Goal: Transaction & Acquisition: Download file/media

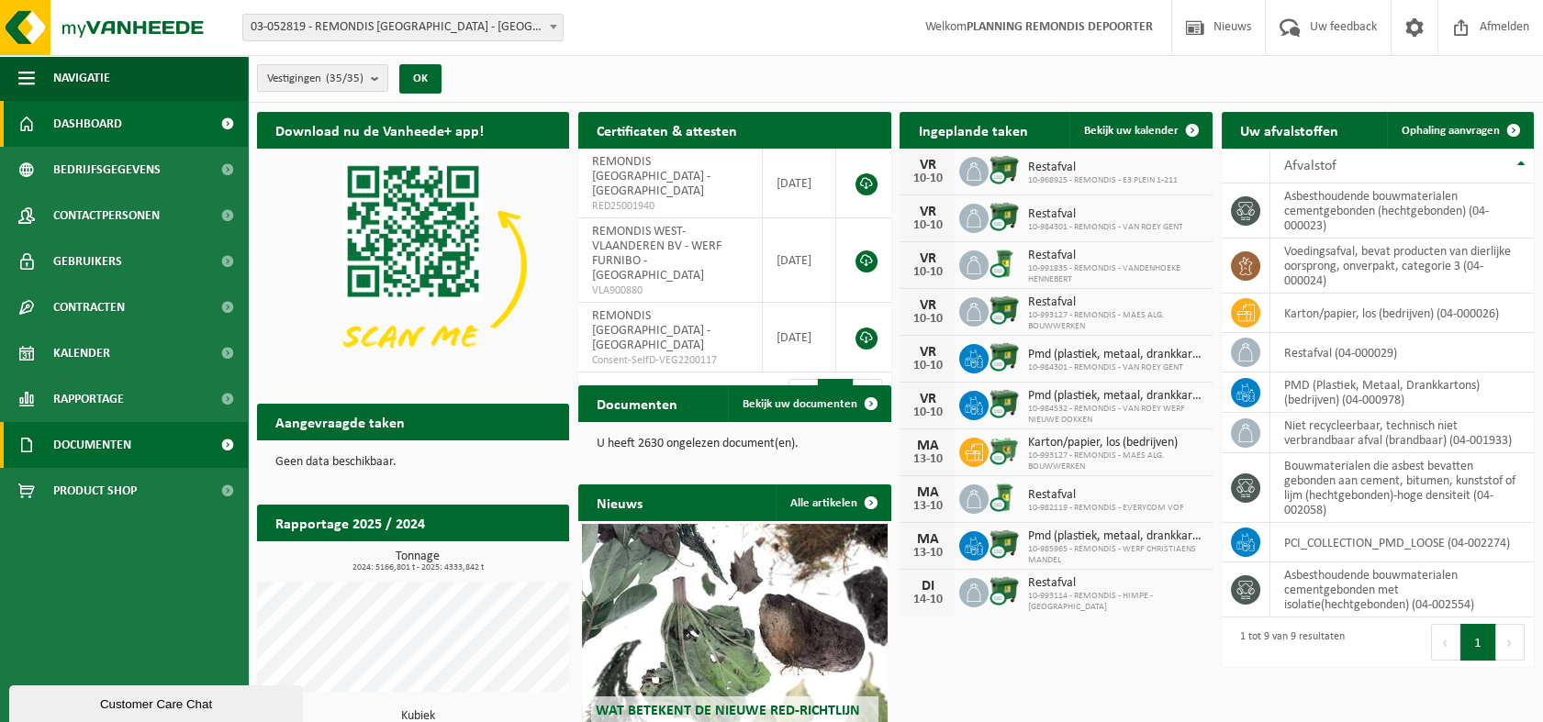
click at [93, 445] on span "Documenten" at bounding box center [92, 445] width 78 height 46
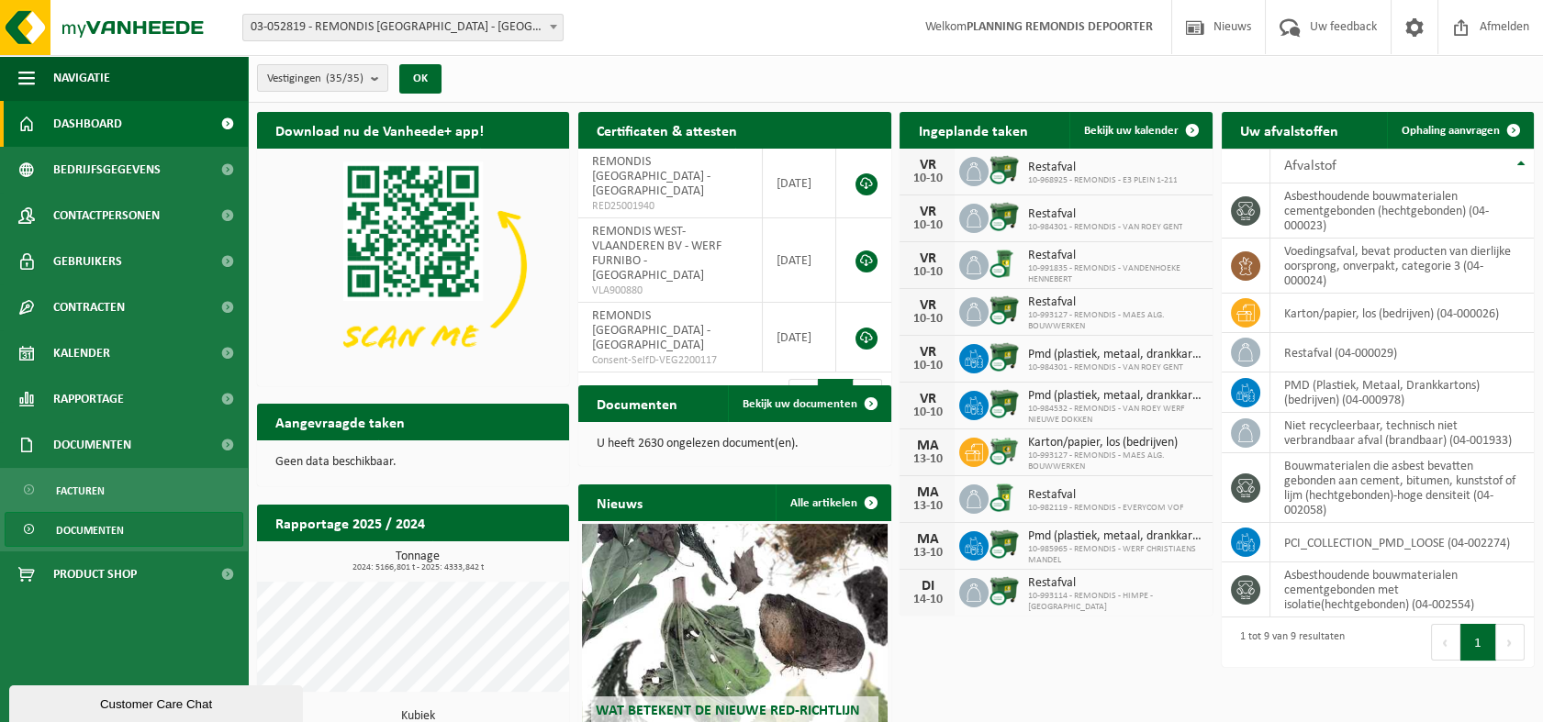
click at [66, 517] on span "Documenten" at bounding box center [90, 530] width 68 height 35
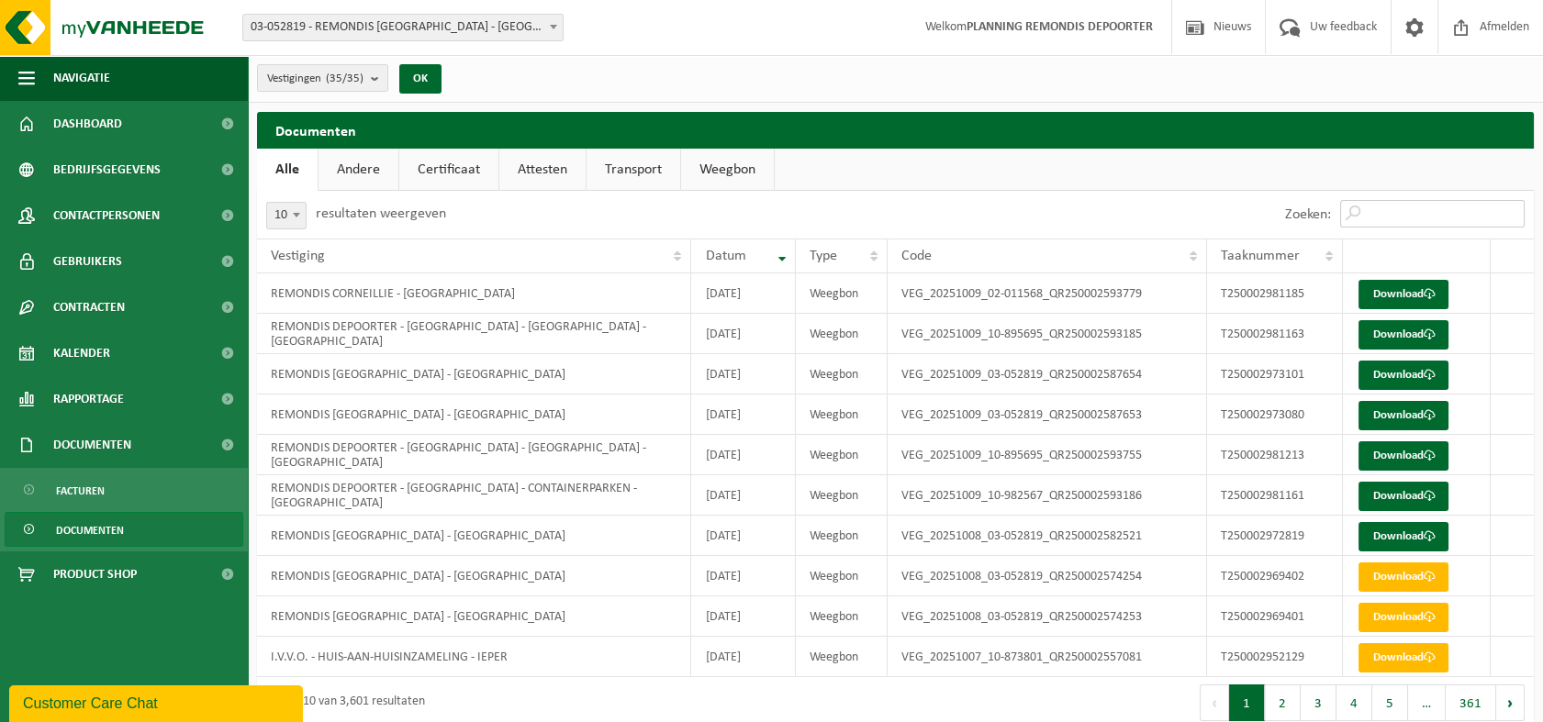
click at [1385, 213] on input "Zoeken:" at bounding box center [1432, 214] width 184 height 28
paste input "T250002981163"
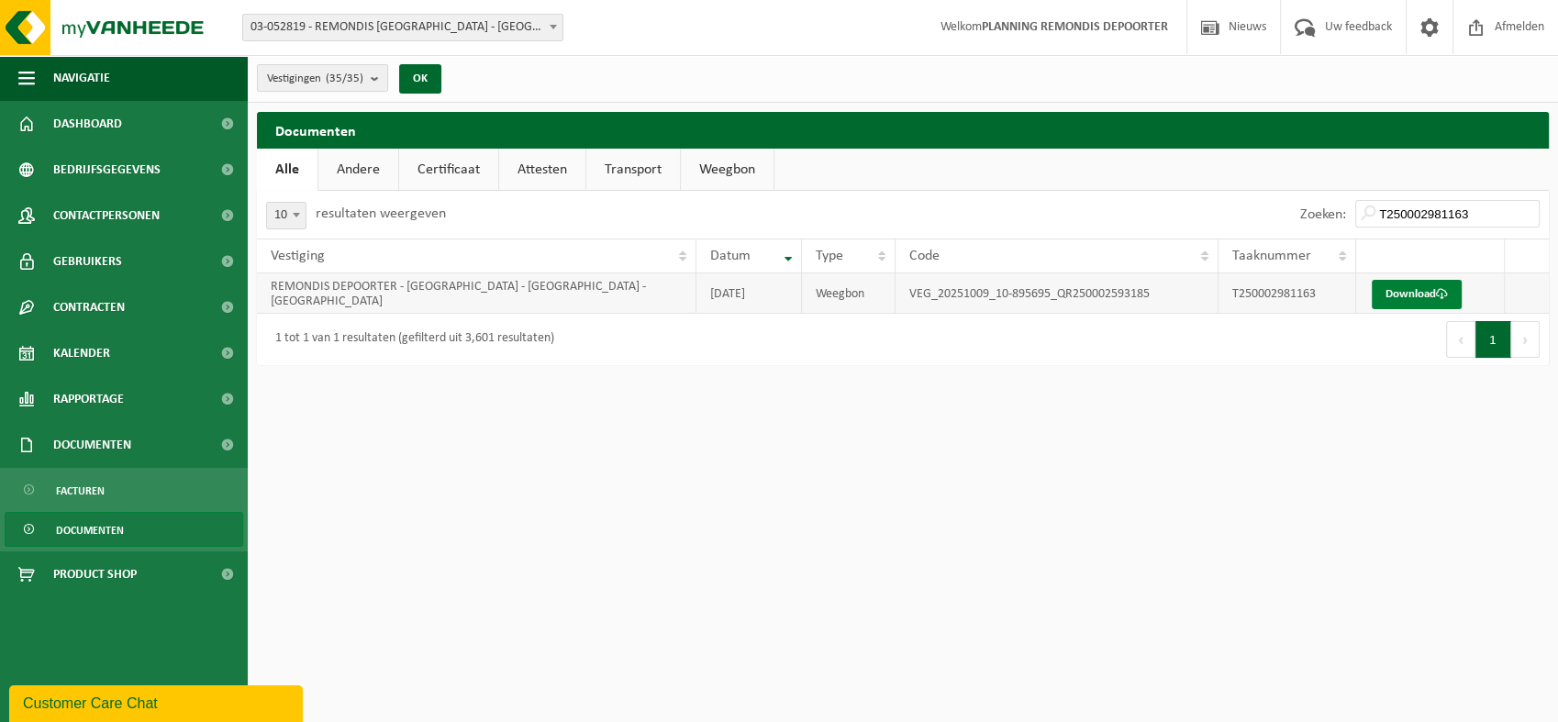
click at [1414, 292] on link "Download" at bounding box center [1417, 294] width 90 height 29
click at [1402, 293] on link "Download" at bounding box center [1417, 294] width 90 height 29
drag, startPoint x: 1468, startPoint y: 215, endPoint x: 1220, endPoint y: 217, distance: 247.8
click at [1242, 217] on div "Zoeken: T250002981163" at bounding box center [1226, 215] width 646 height 48
paste input "1"
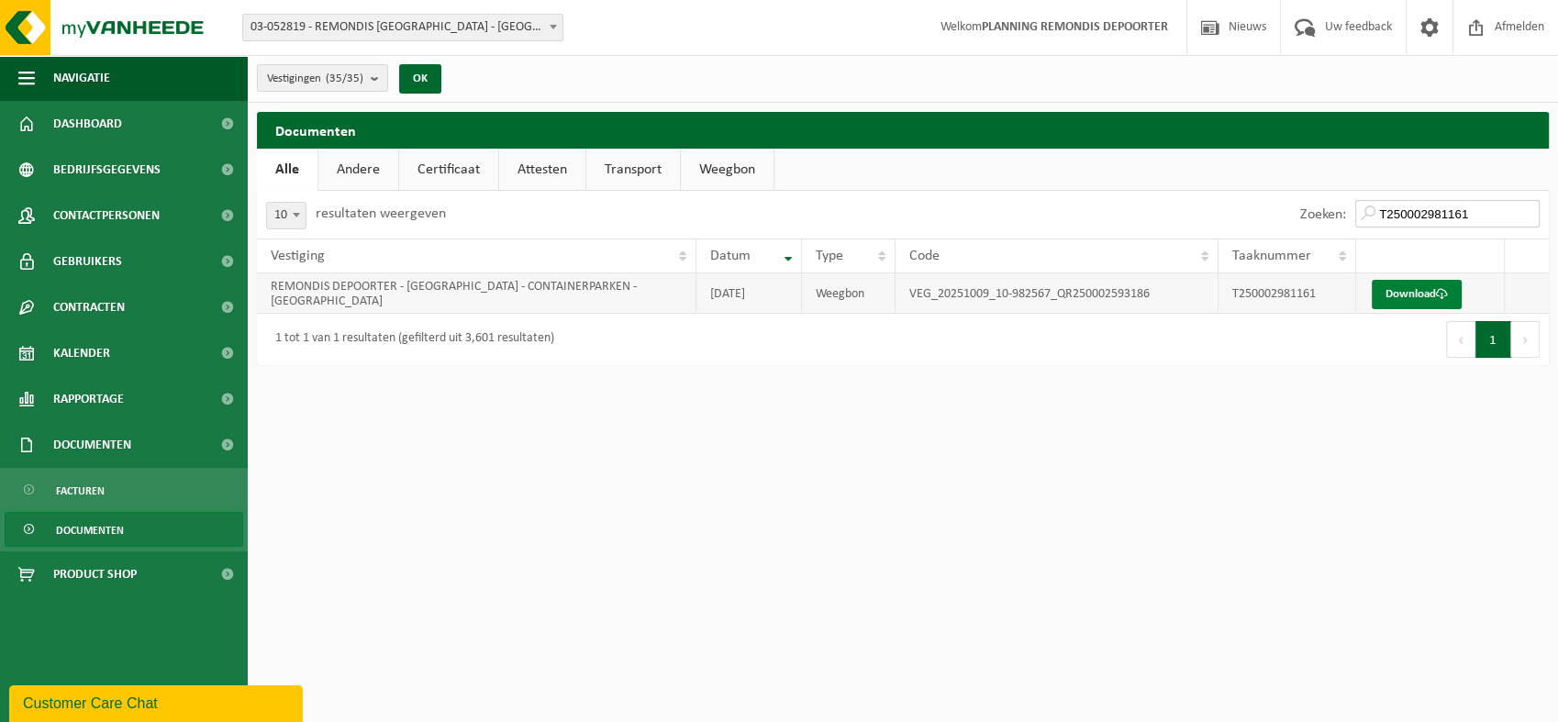
type input "T250002981161"
click at [1410, 295] on link "Download" at bounding box center [1417, 294] width 90 height 29
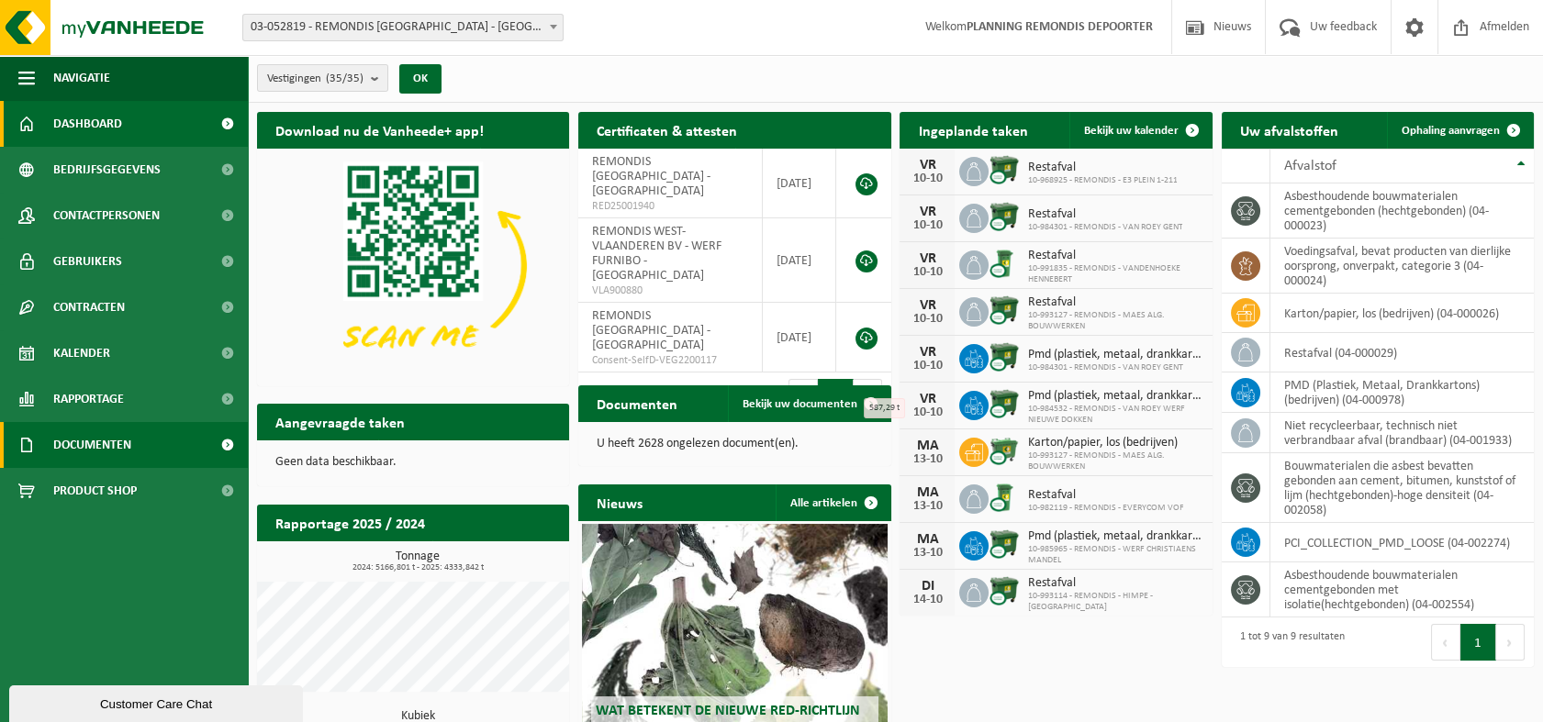
click at [83, 430] on span "Documenten" at bounding box center [92, 445] width 78 height 46
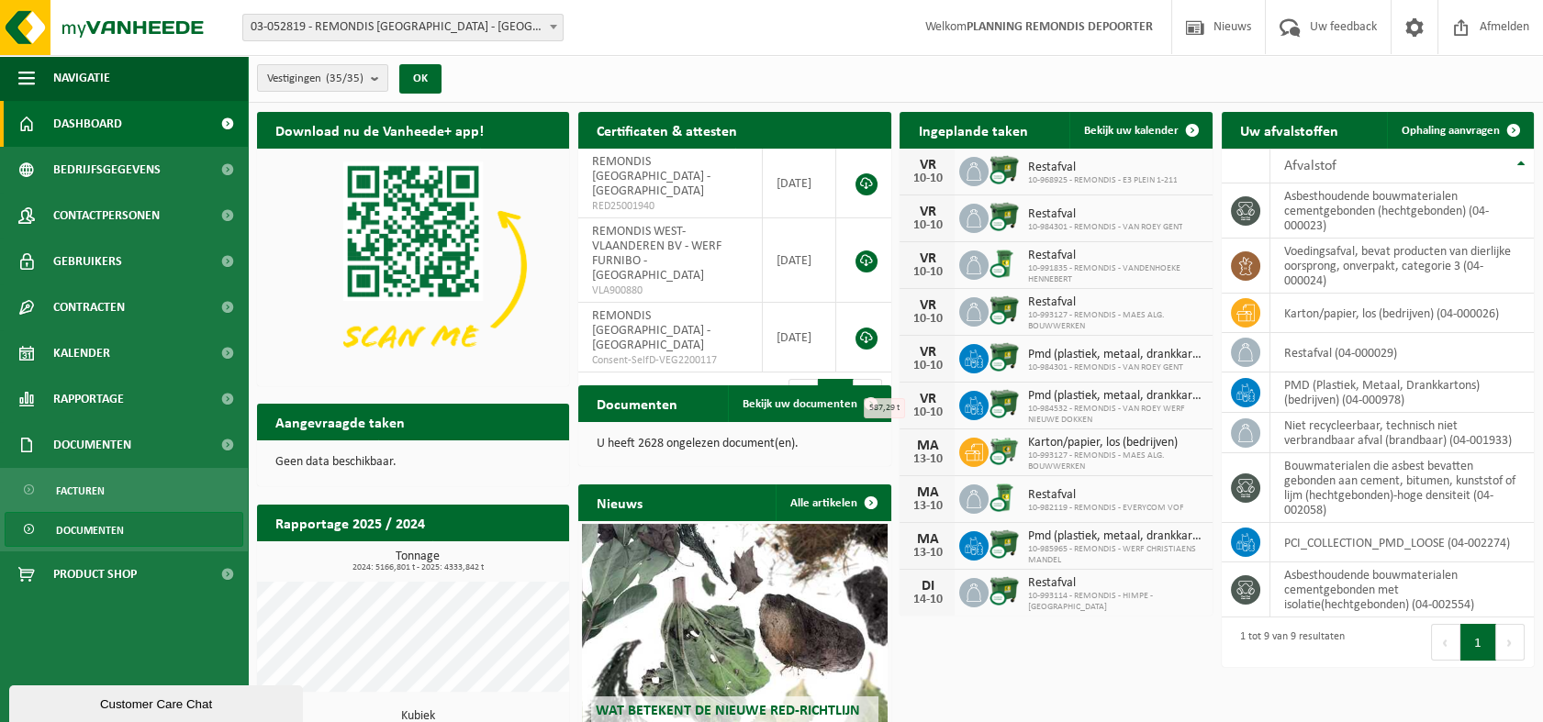
click at [88, 529] on span "Documenten" at bounding box center [90, 530] width 68 height 35
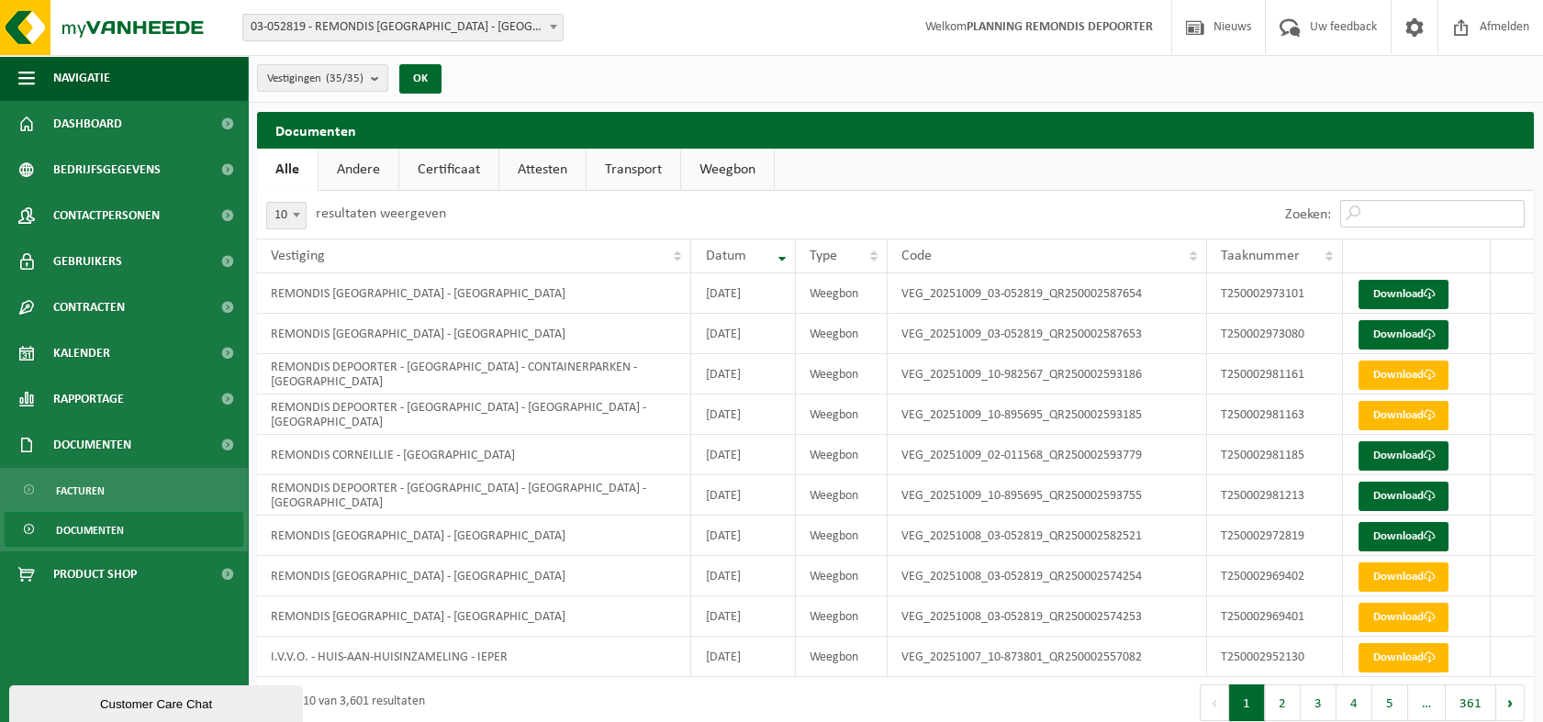
click at [1400, 208] on input "Zoeken:" at bounding box center [1432, 214] width 184 height 28
paste input "T250002973101"
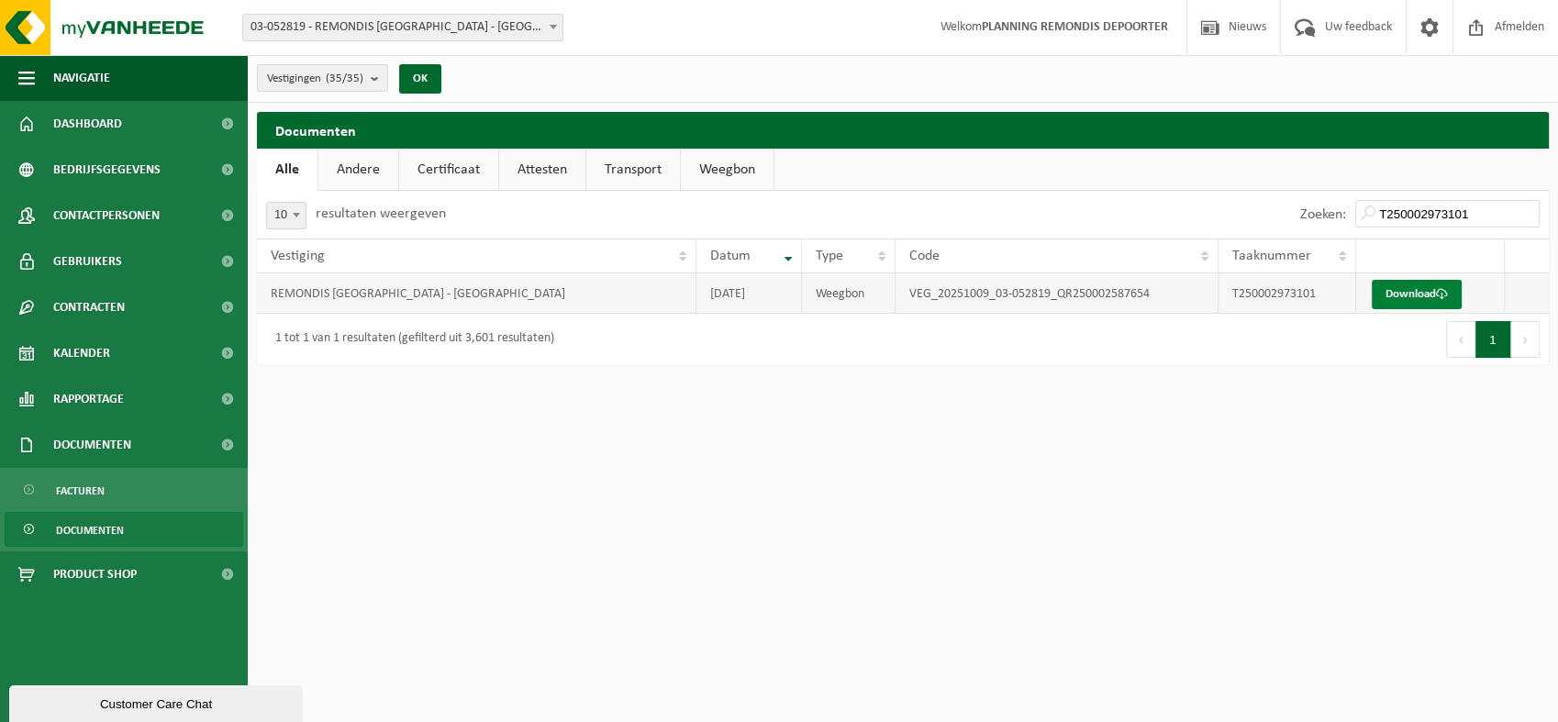
click at [1392, 300] on link "Download" at bounding box center [1417, 294] width 90 height 29
drag, startPoint x: 1490, startPoint y: 213, endPoint x: 1278, endPoint y: 206, distance: 212.1
click at [1286, 209] on div "Zoeken: T250002973101" at bounding box center [1226, 215] width 646 height 48
paste input "080"
click at [1401, 295] on link "Download" at bounding box center [1417, 294] width 90 height 29
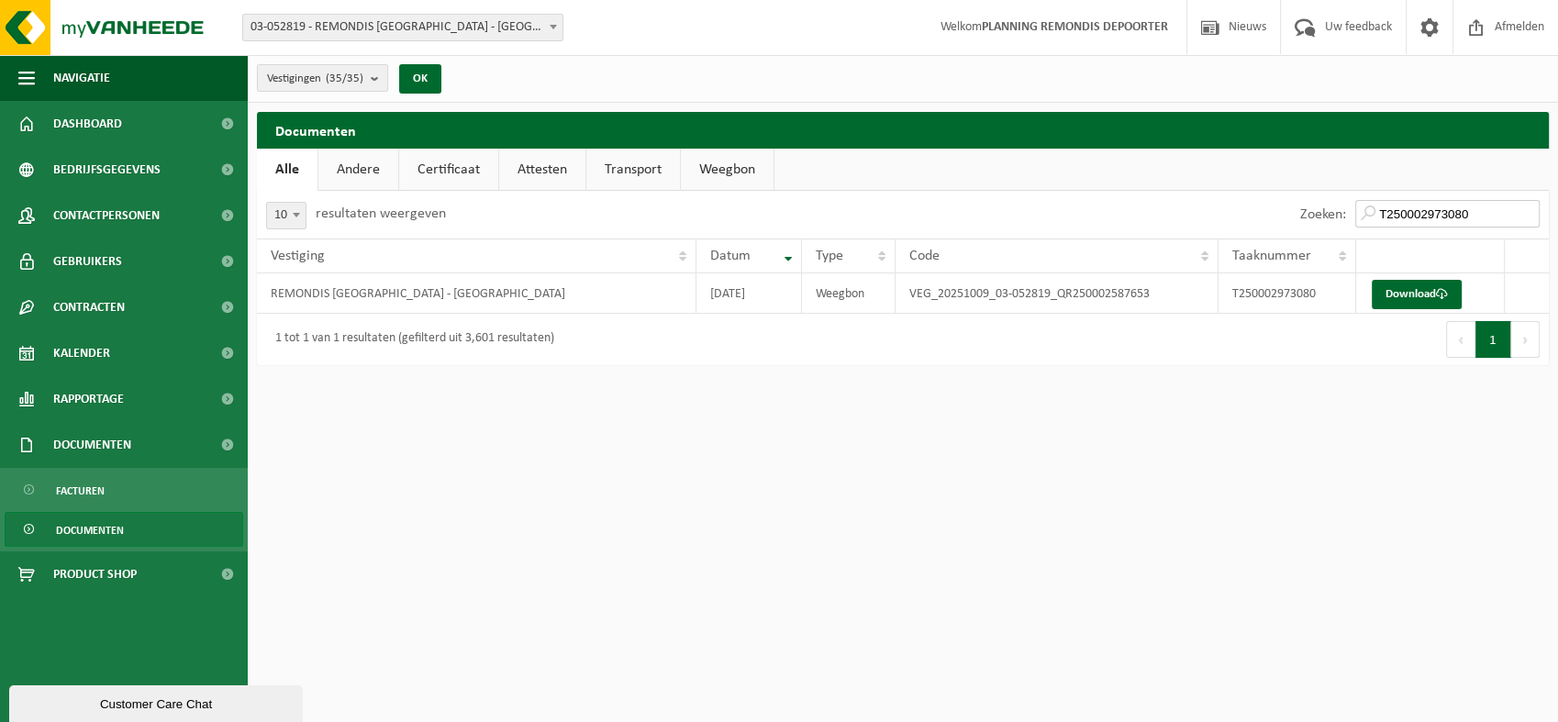
drag, startPoint x: 1455, startPoint y: 214, endPoint x: 1091, endPoint y: 209, distance: 364.3
click at [1103, 214] on div "Zoeken: T250002973080" at bounding box center [1226, 215] width 646 height 48
paste input "81185"
click at [1402, 292] on link "Download" at bounding box center [1417, 294] width 90 height 29
drag, startPoint x: 1482, startPoint y: 212, endPoint x: 1198, endPoint y: 208, distance: 284.5
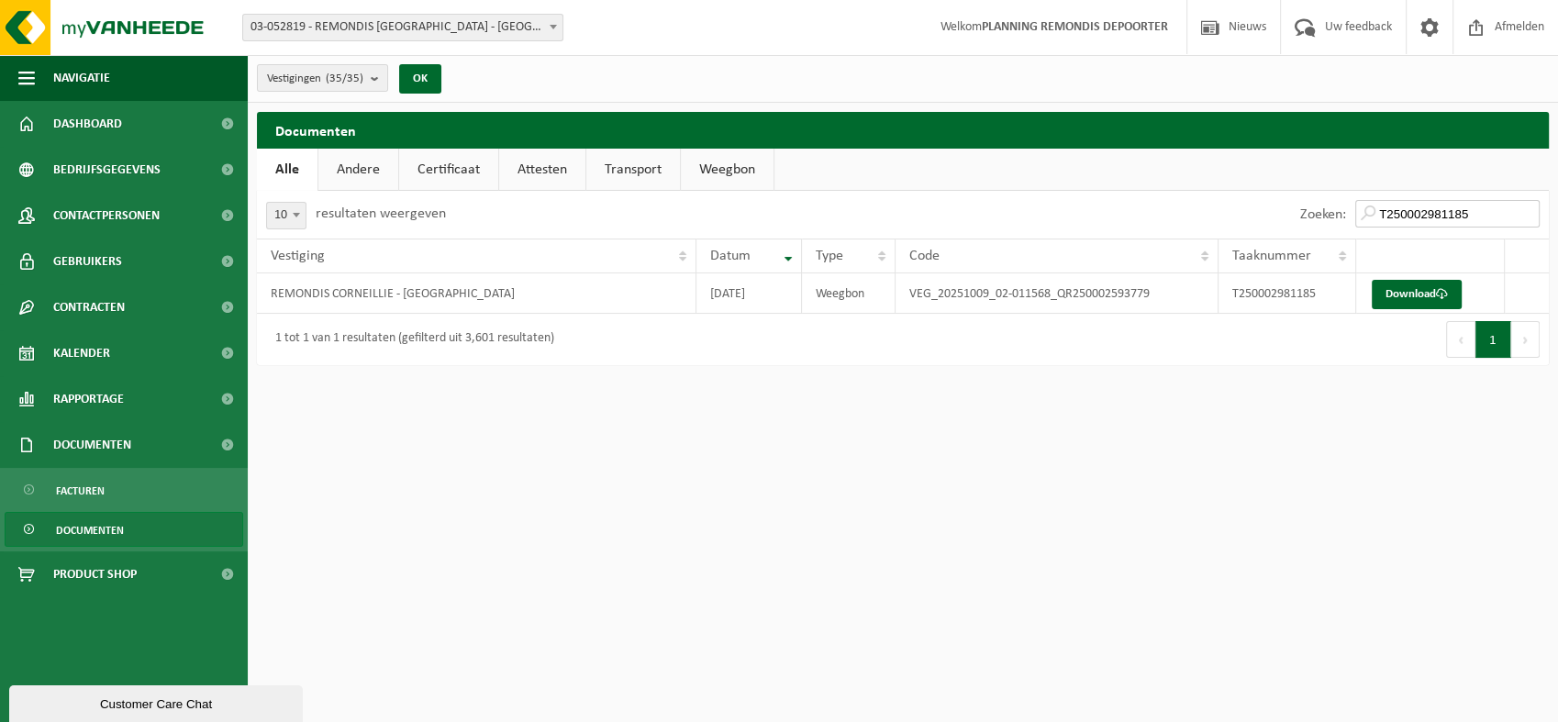
click at [1206, 210] on div "Zoeken: T250002981185" at bounding box center [1226, 215] width 646 height 48
paste input "213"
type input "T250002981213"
click at [1414, 295] on link "Download" at bounding box center [1417, 294] width 90 height 29
